Goal: Task Accomplishment & Management: Complete application form

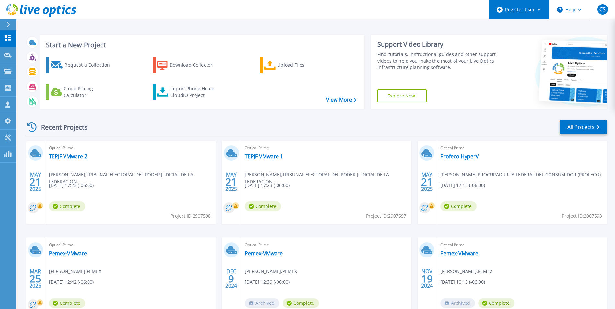
click at [540, 12] on div "Register User" at bounding box center [519, 9] width 60 height 19
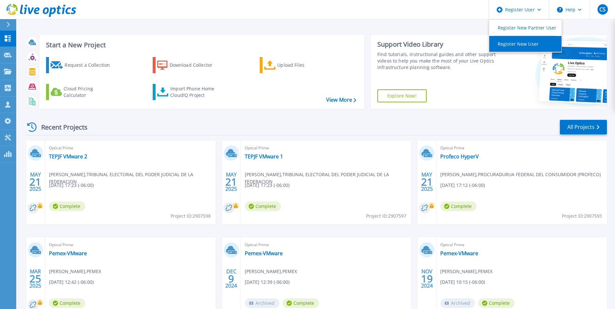
click at [534, 48] on link "Register New User" at bounding box center [526, 44] width 72 height 16
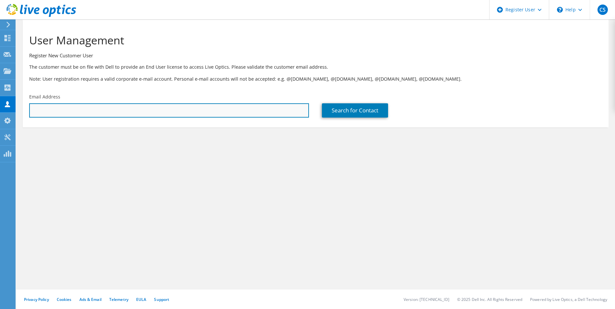
click at [51, 113] on input "text" at bounding box center [169, 110] width 280 height 14
paste input "pablo.russo@fresenius.com"
type input "pablo.russo@fresenius.com"
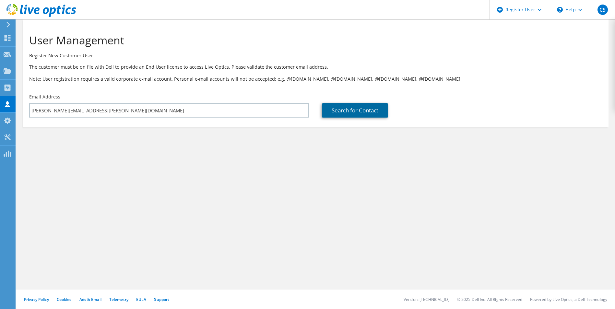
click at [345, 111] on link "Search for Contact" at bounding box center [355, 110] width 66 height 14
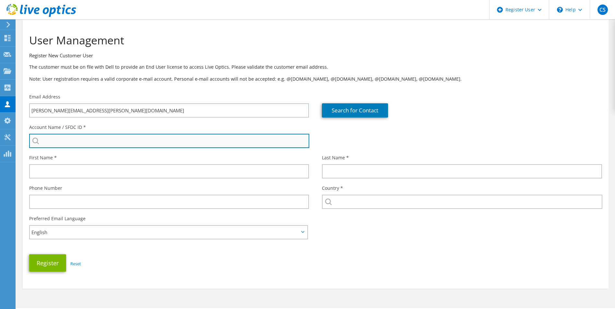
click at [116, 140] on input "search" at bounding box center [169, 141] width 280 height 14
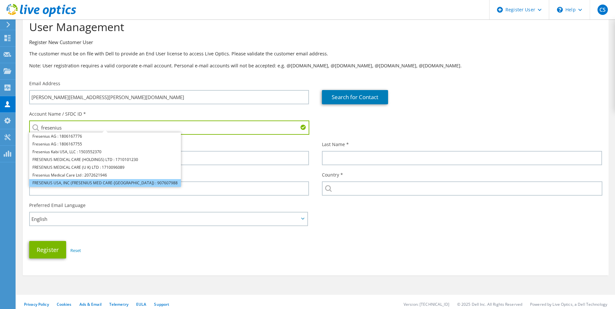
scroll to position [18, 0]
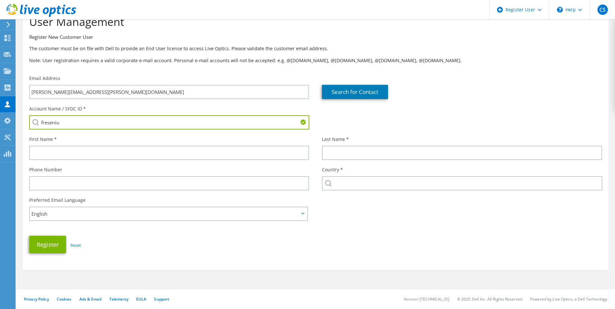
drag, startPoint x: 81, startPoint y: 126, endPoint x: 30, endPoint y: 125, distance: 51.6
click at [30, 125] on input "freseniu" at bounding box center [169, 122] width 280 height 14
paste input "1724084780"
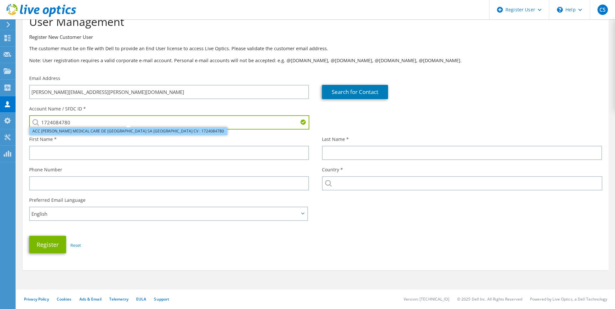
click at [101, 132] on li "ACC [PERSON_NAME] MEDICAL CARE DE [GEOGRAPHIC_DATA] SA [GEOGRAPHIC_DATA] CV : 1…" at bounding box center [128, 131] width 198 height 8
type input "ACC [PERSON_NAME] MEDICAL CARE DE [GEOGRAPHIC_DATA] SA [GEOGRAPHIC_DATA] CV : 1…"
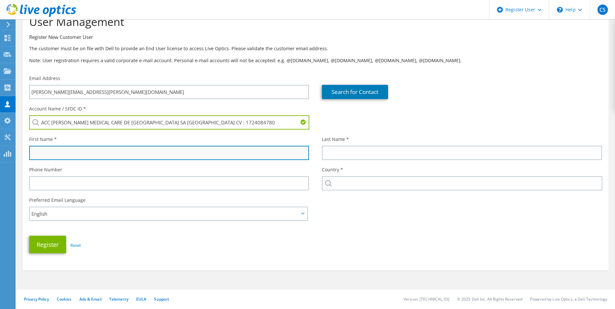
click at [74, 153] on input "text" at bounding box center [169, 153] width 280 height 14
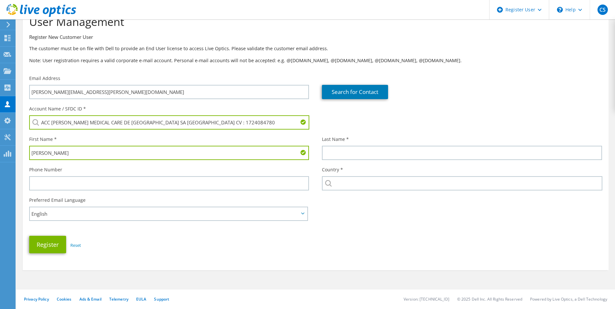
drag, startPoint x: 77, startPoint y: 156, endPoint x: 44, endPoint y: 158, distance: 32.5
click at [44, 158] on input "Pablo Russo" at bounding box center [169, 153] width 280 height 14
type input "Pablo"
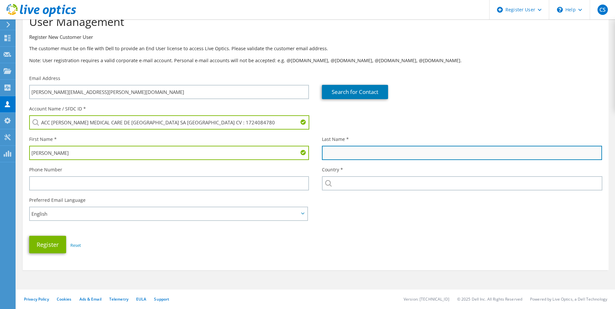
click at [366, 156] on input "text" at bounding box center [462, 153] width 280 height 14
paste input "Russo"
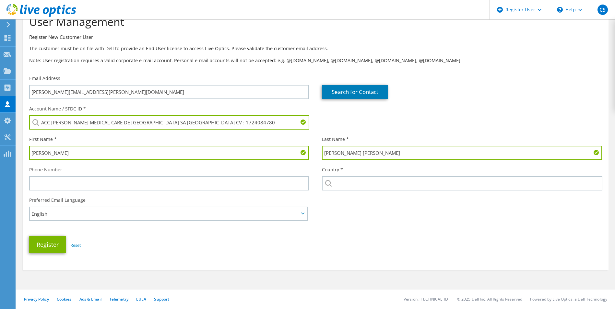
type input "Russo Russo"
click at [411, 117] on div "Account Name / SFDC ID * ACC FRESENIUS MEDICAL CARE DE MEXICO SA DE CV : 172408…" at bounding box center [316, 118] width 586 height 30
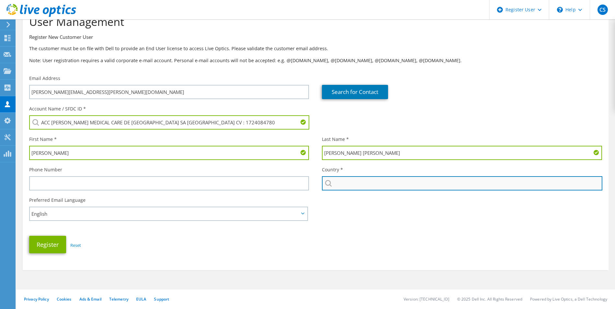
click at [368, 181] on input "text" at bounding box center [462, 183] width 280 height 14
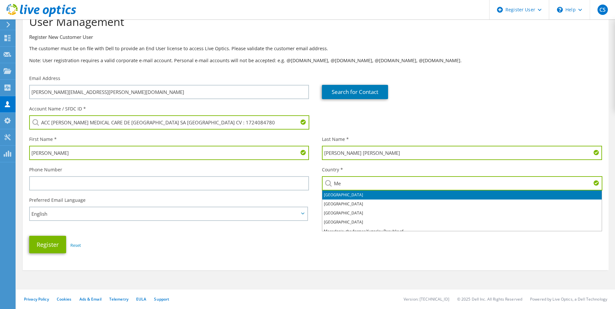
type input "M"
type input "g"
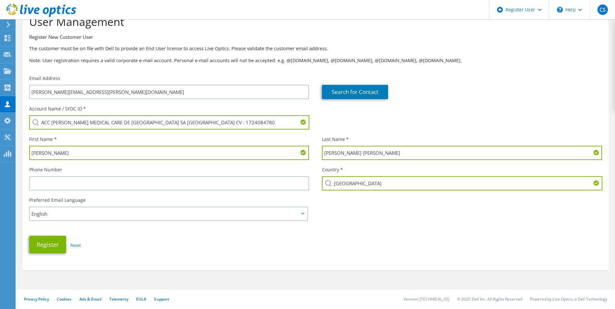
type input "[GEOGRAPHIC_DATA]"
click at [249, 255] on div "Register Reset" at bounding box center [316, 245] width 586 height 24
click at [48, 246] on button "Register" at bounding box center [47, 245] width 37 height 18
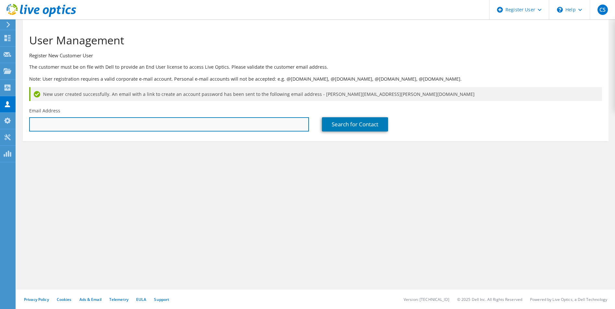
click at [87, 128] on input "text" at bounding box center [169, 124] width 280 height 14
click at [56, 123] on input "text" at bounding box center [169, 124] width 280 height 14
paste input "gustavo.raimundo@fresenius.com"
type input "gustavo.raimundo@fresenius.com"
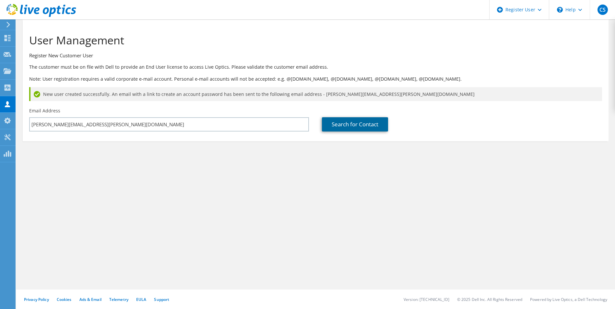
click at [356, 127] on link "Search for Contact" at bounding box center [355, 124] width 66 height 14
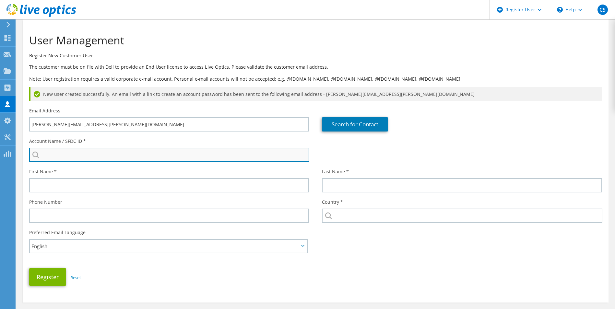
click at [78, 157] on input "search" at bounding box center [169, 155] width 280 height 14
type input "ACC [PERSON_NAME] MEDICAL CARE DE [GEOGRAPHIC_DATA] SA [GEOGRAPHIC_DATA] CV : 1…"
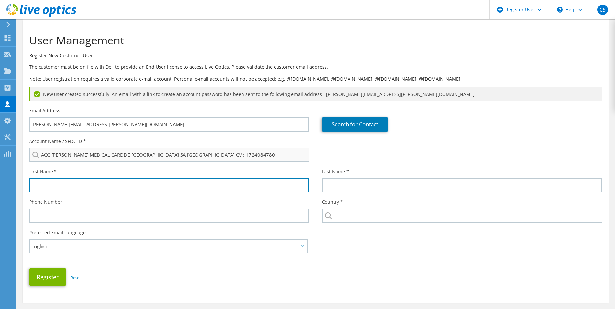
type input "Pablo"
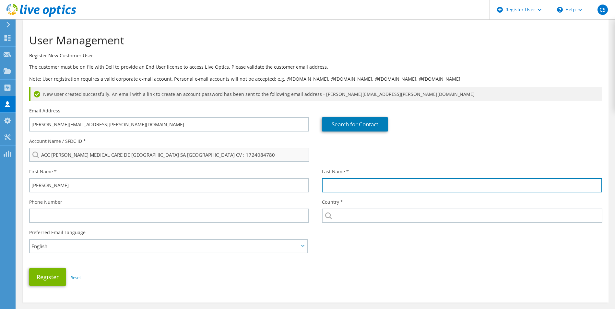
type input "Russo Russo"
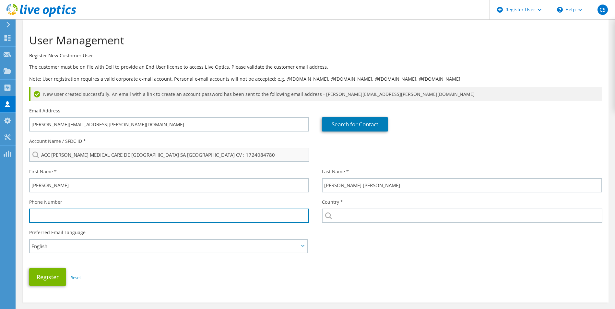
type input "[GEOGRAPHIC_DATA]"
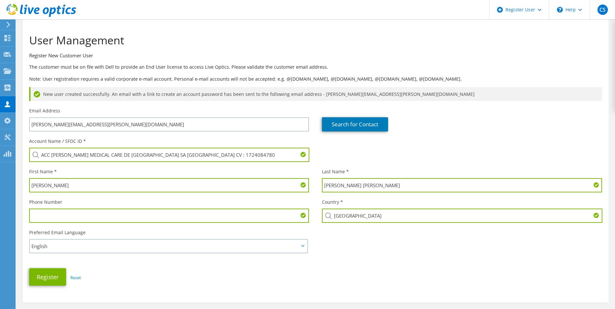
click at [84, 184] on input "Pablo" at bounding box center [169, 185] width 280 height 14
type input "ACC [PERSON_NAME] MEDICAL CARE DE [GEOGRAPHIC_DATA] SA [GEOGRAPHIC_DATA] CV : 1…"
type input "P"
type input "Gustavo"
type input "raimundo"
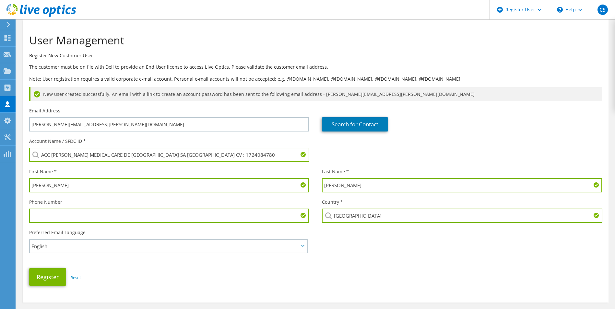
click at [358, 218] on input "[GEOGRAPHIC_DATA]" at bounding box center [462, 216] width 280 height 14
click at [358, 238] on div "Preferred Email Language English Deutsch Español Français Italiano Polski Portu…" at bounding box center [316, 238] width 586 height 25
click at [360, 220] on input "[GEOGRAPHIC_DATA]" at bounding box center [462, 216] width 280 height 14
type input "[GEOGRAPHIC_DATA]"
click at [47, 279] on button "Register" at bounding box center [47, 278] width 37 height 18
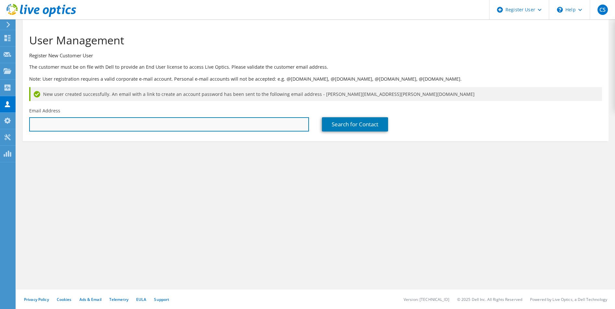
click at [104, 127] on input "text" at bounding box center [169, 124] width 280 height 14
paste input "[EMAIL_ADDRESS][DOMAIN_NAME]"
type input "bulat.sultanov@fresenius.com"
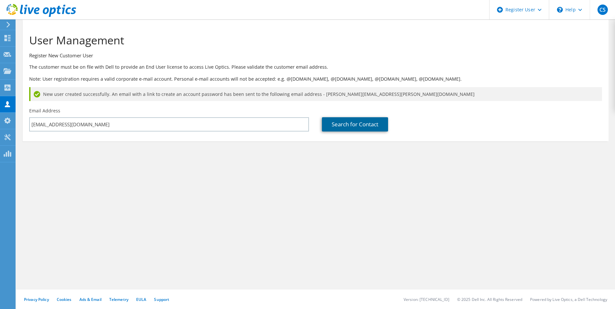
click at [350, 125] on link "Search for Contact" at bounding box center [355, 124] width 66 height 14
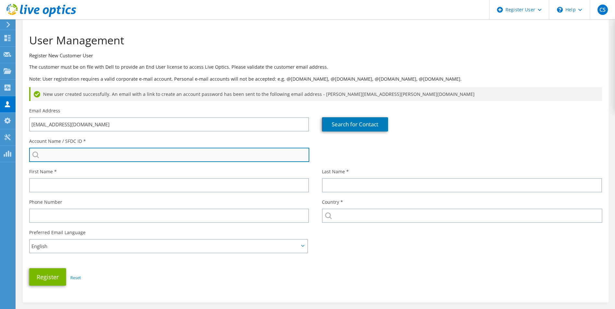
click at [96, 158] on input "search" at bounding box center [169, 155] width 280 height 14
type input "ACC [PERSON_NAME] MEDICAL CARE DE [GEOGRAPHIC_DATA] SA [GEOGRAPHIC_DATA] CV : 1…"
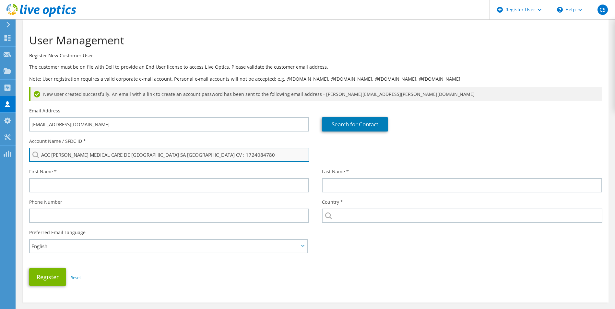
type input "Gustavo"
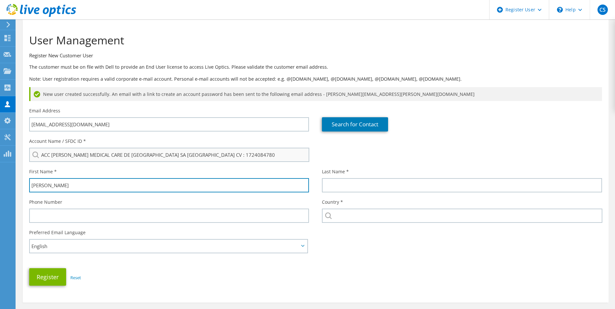
type input "raimundo"
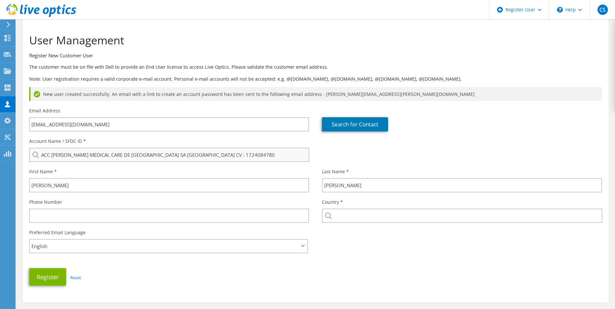
type input "[GEOGRAPHIC_DATA]"
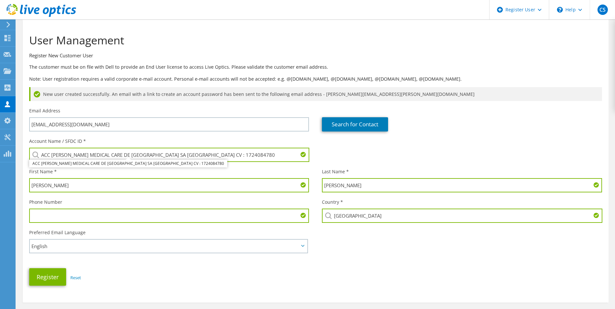
type input "ACC FRESENIUS MEDICAL CARE DE MEXICO SA DE CV : 1724084780"
drag, startPoint x: 12, startPoint y: 186, endPoint x: 3, endPoint y: 185, distance: 9.5
click at [3, 185] on div "CS Dell User Cristian Sierra Cristian.Sierra@dell.com Dell My Profile Log Out \…" at bounding box center [307, 171] width 615 height 342
type input "G"
type input "Bulat"
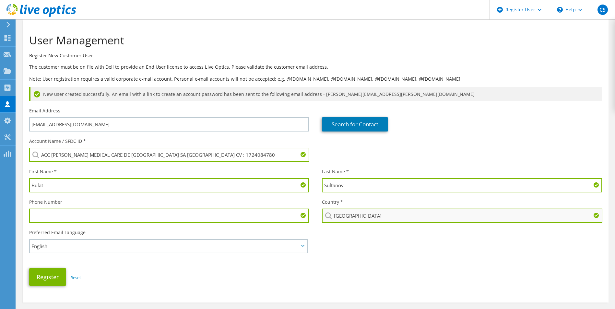
type input "Sultanov"
click at [513, 215] on input "[GEOGRAPHIC_DATA]" at bounding box center [462, 216] width 280 height 14
type input "[GEOGRAPHIC_DATA]"
click at [49, 281] on button "Register" at bounding box center [47, 278] width 37 height 18
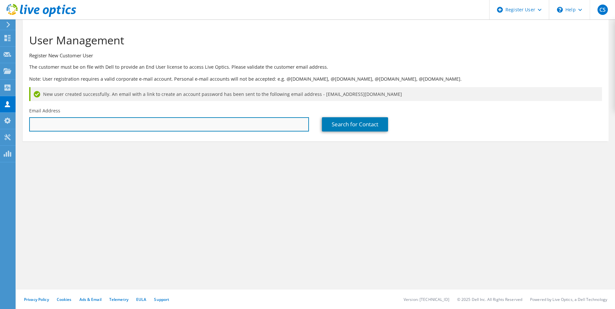
click at [157, 123] on input "text" at bounding box center [169, 124] width 280 height 14
paste input "[PERSON_NAME][EMAIL_ADDRESS][PERSON_NAME][DOMAIN_NAME]"
type input "[PERSON_NAME][EMAIL_ADDRESS][PERSON_NAME][DOMAIN_NAME]"
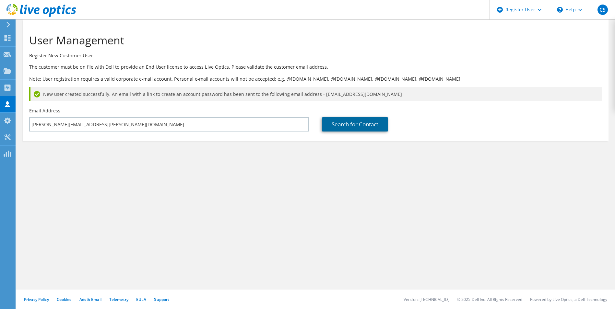
click at [355, 126] on link "Search for Contact" at bounding box center [355, 124] width 66 height 14
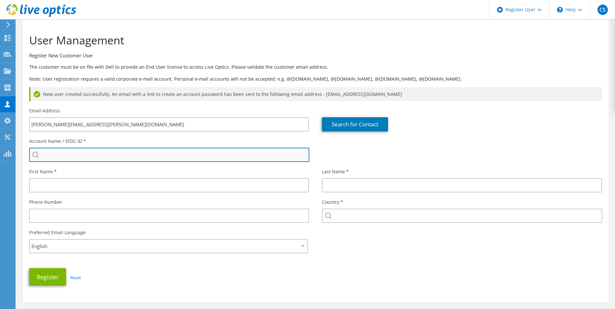
click at [108, 156] on input "search" at bounding box center [169, 155] width 280 height 14
type input "ACC [PERSON_NAME] MEDICAL CARE DE [GEOGRAPHIC_DATA] SA [GEOGRAPHIC_DATA] CV : 1…"
type input "Bulat"
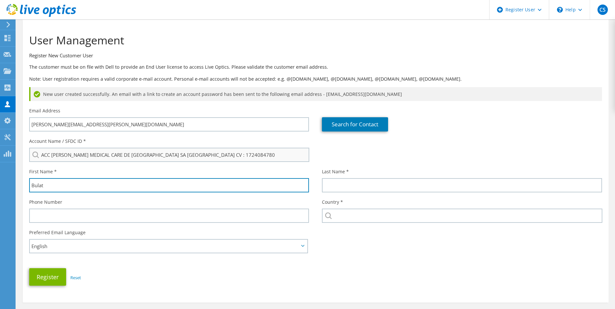
type input "Sultanov"
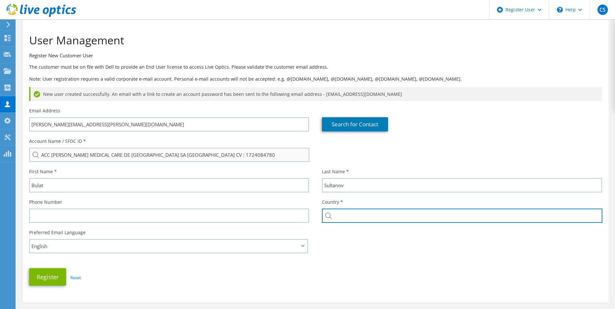
type input "[GEOGRAPHIC_DATA]"
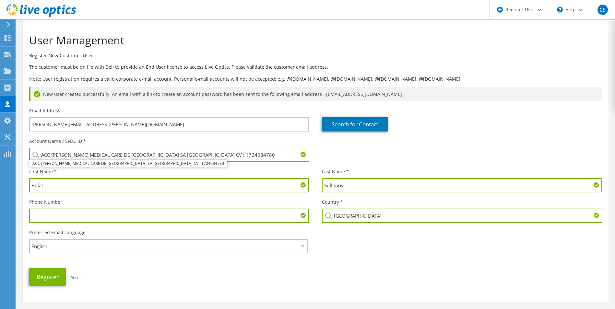
type input "ACC [PERSON_NAME] MEDICAL CARE DE [GEOGRAPHIC_DATA] SA [GEOGRAPHIC_DATA] CV : 1…"
drag, startPoint x: 93, startPoint y: 183, endPoint x: -1, endPoint y: 182, distance: 94.1
click at [0, 182] on html "CS Dell User [PERSON_NAME] [EMAIL_ADDRESS][DOMAIN_NAME] Dell My Profile Log Out…" at bounding box center [307, 154] width 615 height 309
type input "Mario"
type input "[PERSON_NAME]"
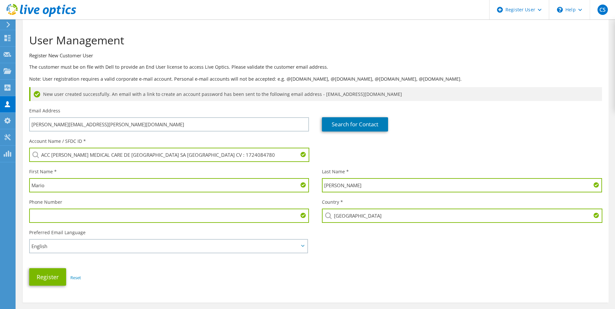
click at [375, 218] on input "[GEOGRAPHIC_DATA]" at bounding box center [462, 216] width 280 height 14
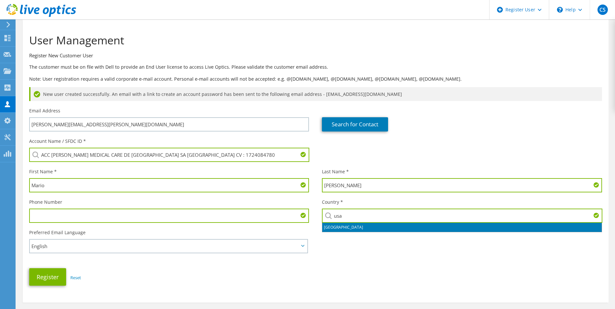
type input "[GEOGRAPHIC_DATA]"
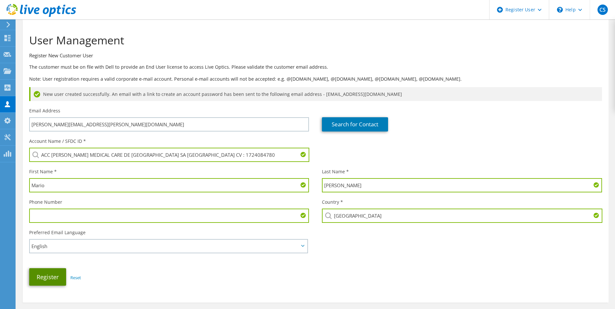
click at [52, 280] on button "Register" at bounding box center [47, 278] width 37 height 18
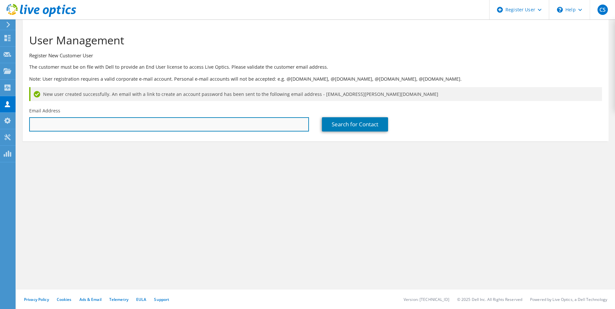
click at [62, 122] on input "text" at bounding box center [169, 124] width 280 height 14
paste input "[PERSON_NAME][EMAIL_ADDRESS][PERSON_NAME][DOMAIN_NAME]"
type input "[PERSON_NAME][EMAIL_ADDRESS][PERSON_NAME][DOMAIN_NAME]"
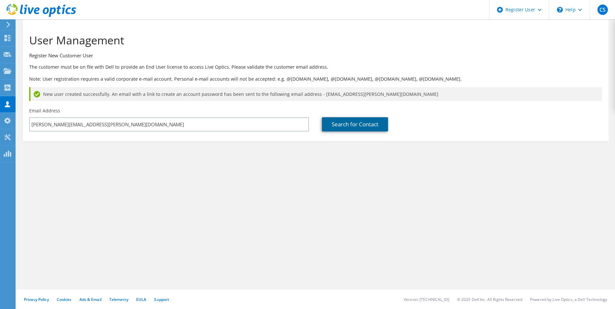
click at [362, 127] on link "Search for Contact" at bounding box center [355, 124] width 66 height 14
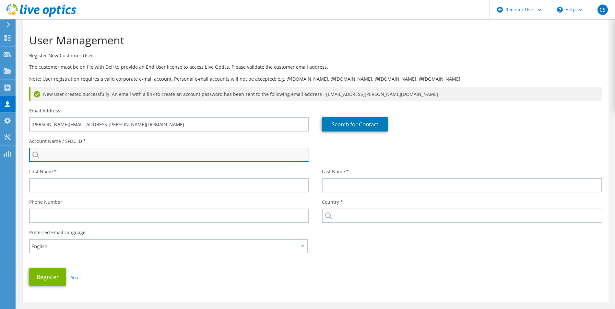
click at [68, 156] on input "search" at bounding box center [169, 155] width 280 height 14
type input "ACC [PERSON_NAME] MEDICAL CARE DE [GEOGRAPHIC_DATA] SA [GEOGRAPHIC_DATA] CV : 1…"
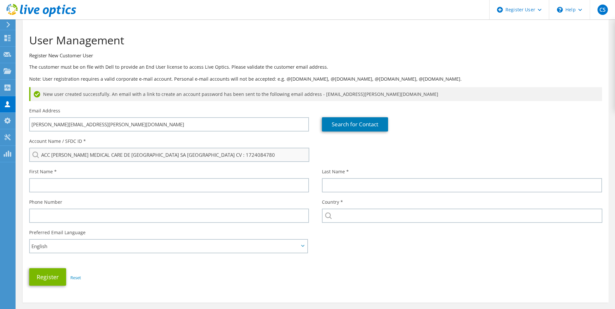
type input "Mario"
type input "[PERSON_NAME]"
type input "[GEOGRAPHIC_DATA]"
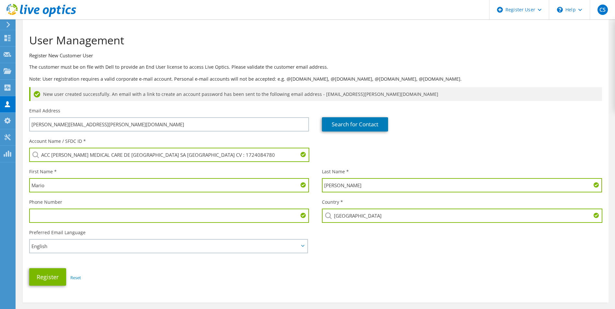
drag, startPoint x: 77, startPoint y: 190, endPoint x: -1, endPoint y: 188, distance: 78.2
click at [0, 188] on html "CS Dell User [PERSON_NAME] [EMAIL_ADDRESS][DOMAIN_NAME] Dell My Profile Log Out…" at bounding box center [307, 154] width 615 height 309
type input "ACC [PERSON_NAME] MEDICAL CARE DE [GEOGRAPHIC_DATA] SA [GEOGRAPHIC_DATA] CV : 1…"
type input "[PERSON_NAME]"
type input "Lessa"
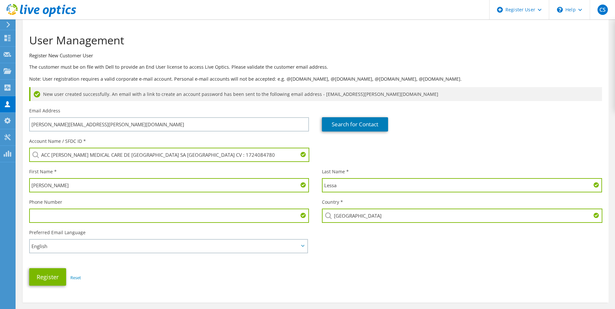
click at [345, 217] on input "[GEOGRAPHIC_DATA]" at bounding box center [462, 216] width 280 height 14
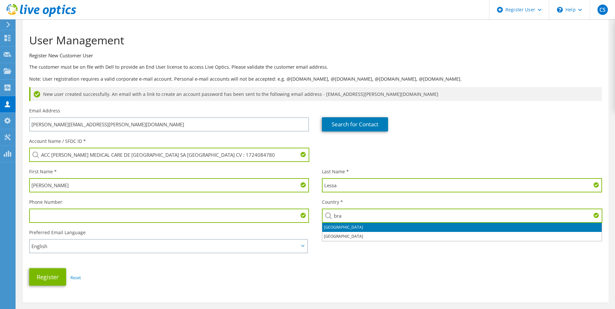
type input "[GEOGRAPHIC_DATA]"
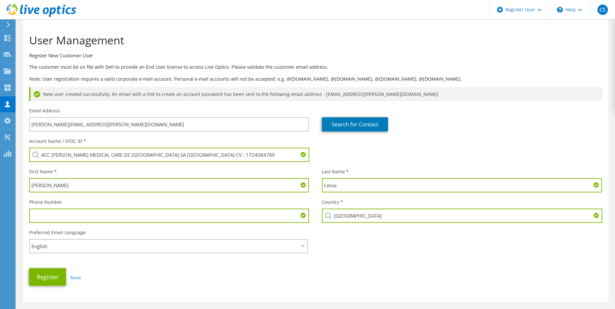
click at [126, 277] on div "Register Reset" at bounding box center [316, 277] width 586 height 24
click at [45, 277] on button "Register" at bounding box center [47, 278] width 37 height 18
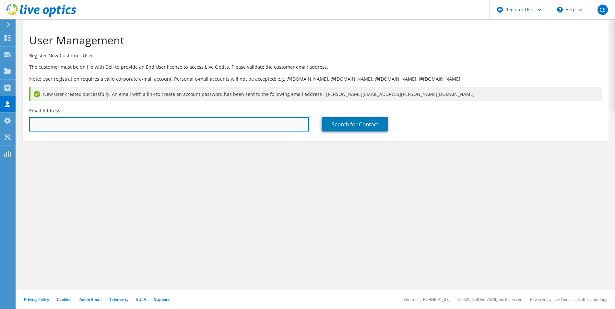
click at [54, 120] on input "text" at bounding box center [169, 124] width 280 height 14
paste input "[PERSON_NAME][EMAIL_ADDRESS][PERSON_NAME][DOMAIN_NAME]"
type input "[PERSON_NAME][EMAIL_ADDRESS][PERSON_NAME][DOMAIN_NAME]"
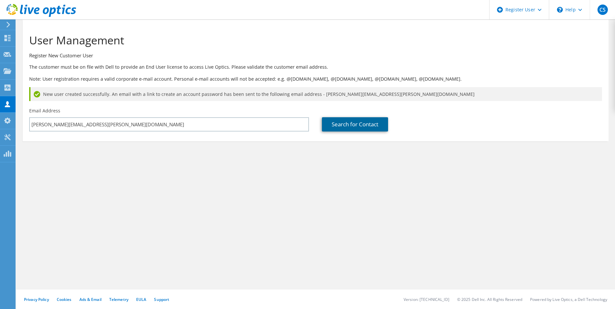
click at [345, 120] on link "Search for Contact" at bounding box center [355, 124] width 66 height 14
type input "[PERSON_NAME]"
type input "[GEOGRAPHIC_DATA]"
